Goal: Task Accomplishment & Management: Use online tool/utility

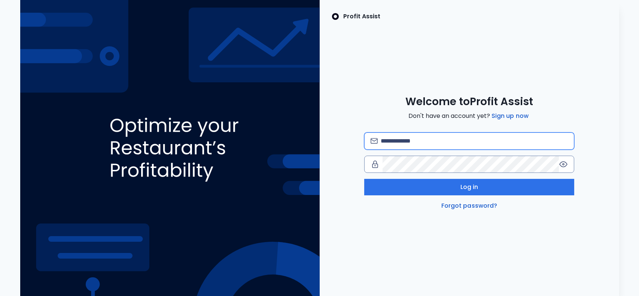
click at [395, 142] on input "email" at bounding box center [474, 141] width 187 height 16
click at [388, 98] on div "Welcome to Profit Assist Don't have an account yet? Sign up now Log in Forgot p…" at bounding box center [469, 152] width 299 height 115
click at [399, 140] on input "email" at bounding box center [474, 141] width 187 height 16
click at [365, 99] on div "Welcome to Profit Assist Don't have an account yet? Sign up now Log in Forgot p…" at bounding box center [469, 152] width 299 height 115
click at [391, 140] on input "email" at bounding box center [474, 141] width 187 height 16
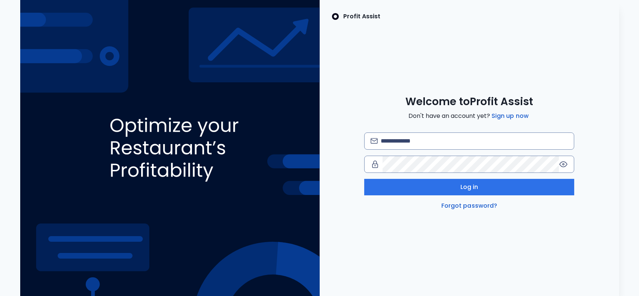
click at [374, 86] on div "Profit Assist Welcome to Profit Assist Don't have an account yet? Sign up now L…" at bounding box center [469, 148] width 299 height 296
click at [403, 134] on input "email" at bounding box center [474, 141] width 187 height 16
click at [370, 78] on div "Profit Assist Welcome to Profit Assist Don't have an account yet? Sign up now L…" at bounding box center [469, 148] width 299 height 296
